Goal: Navigation & Orientation: Find specific page/section

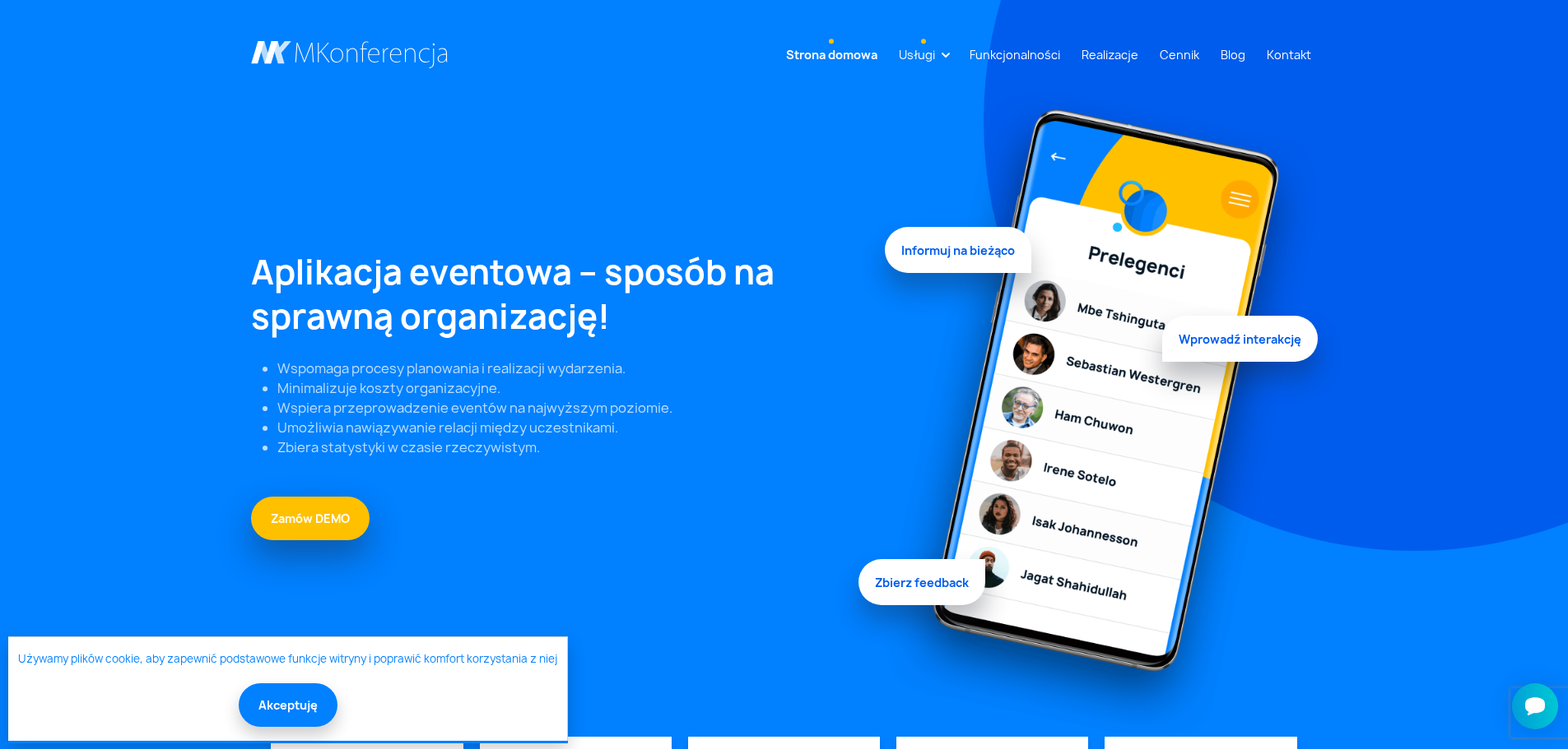
click at [941, 52] on link "Usługi" at bounding box center [916, 55] width 49 height 30
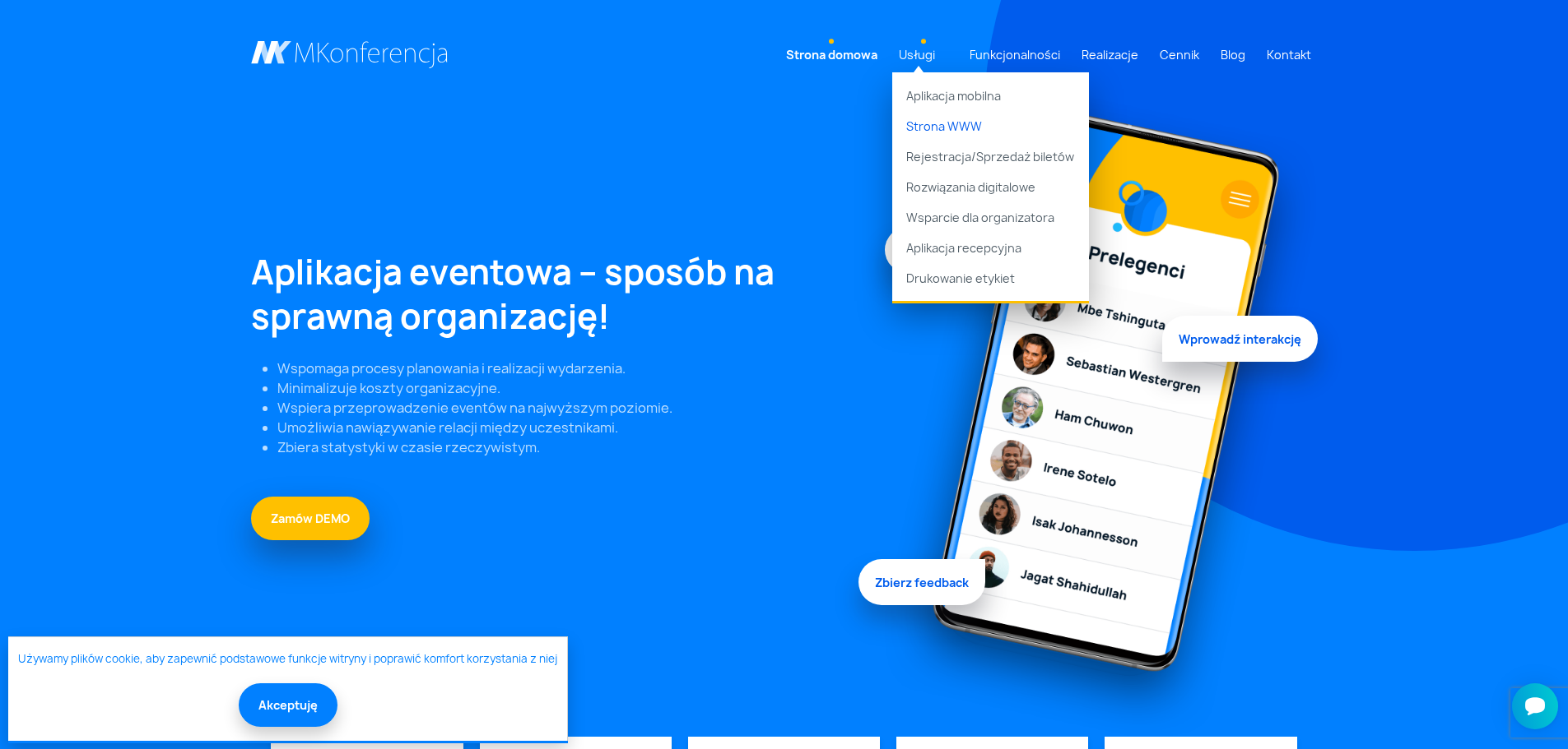
click at [954, 127] on link "Strona WWW" at bounding box center [990, 126] width 197 height 30
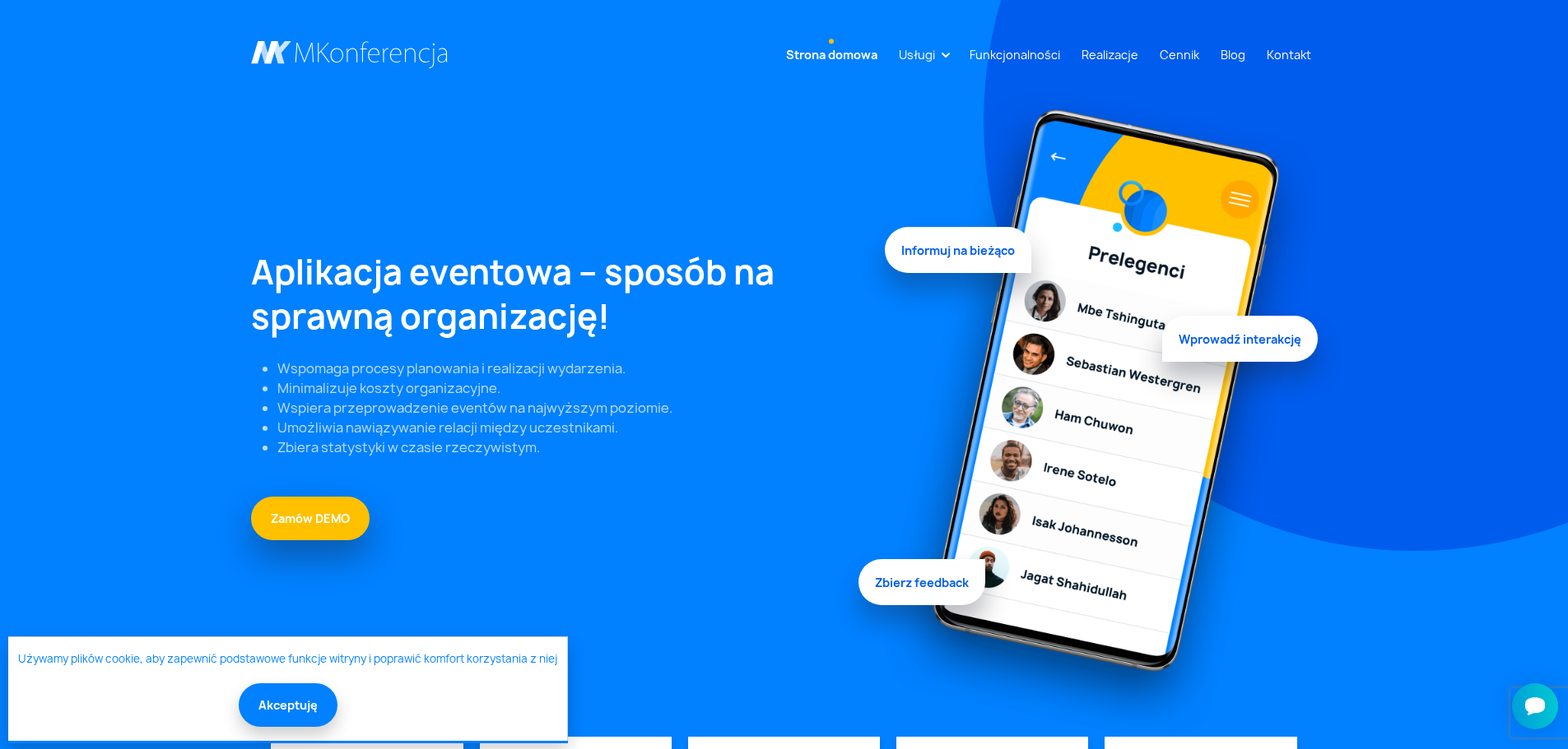
click at [839, 57] on link "Strona domowa" at bounding box center [831, 55] width 104 height 30
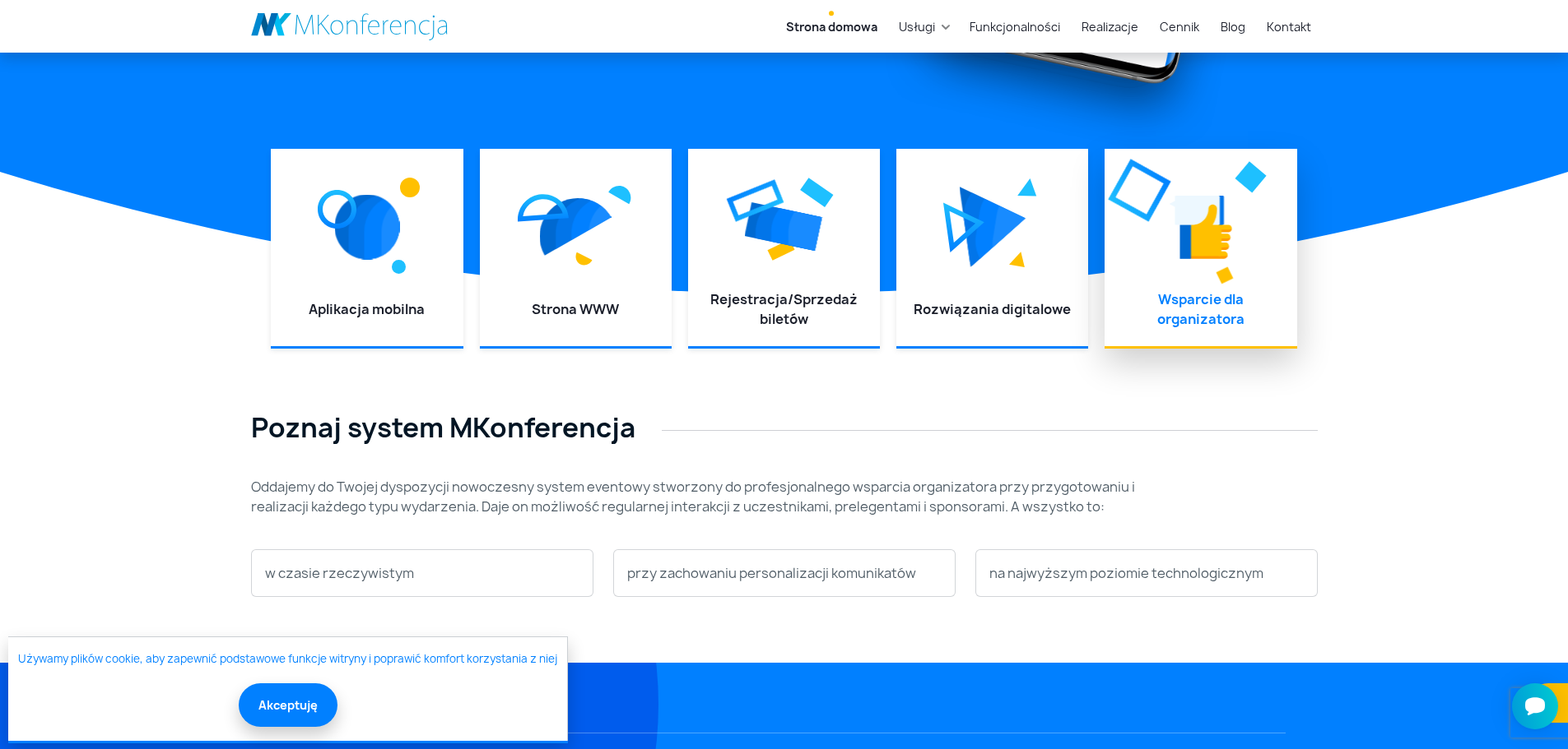
scroll to position [576, 0]
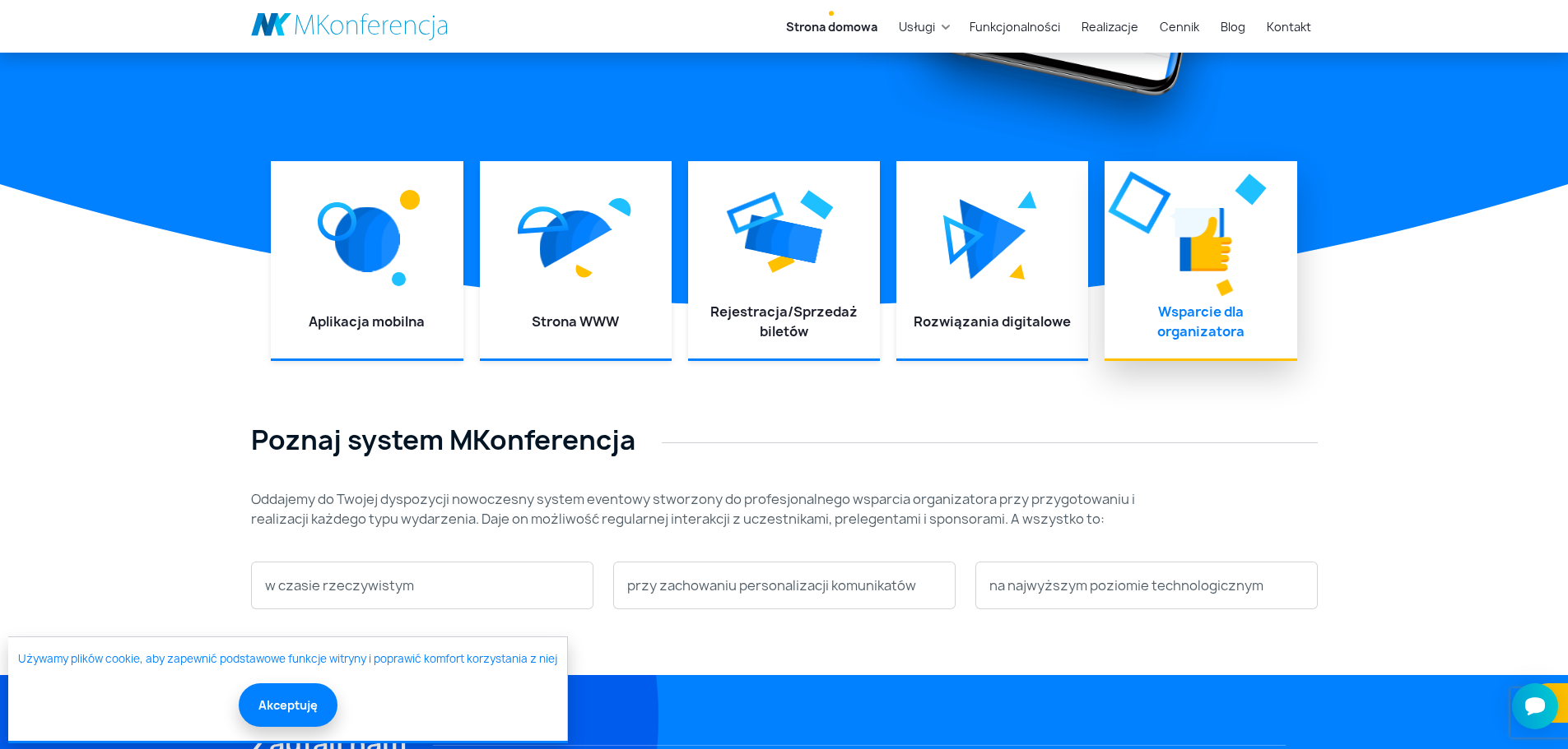
click at [1207, 295] on div at bounding box center [1200, 240] width 159 height 124
